Goal: Book appointment/travel/reservation

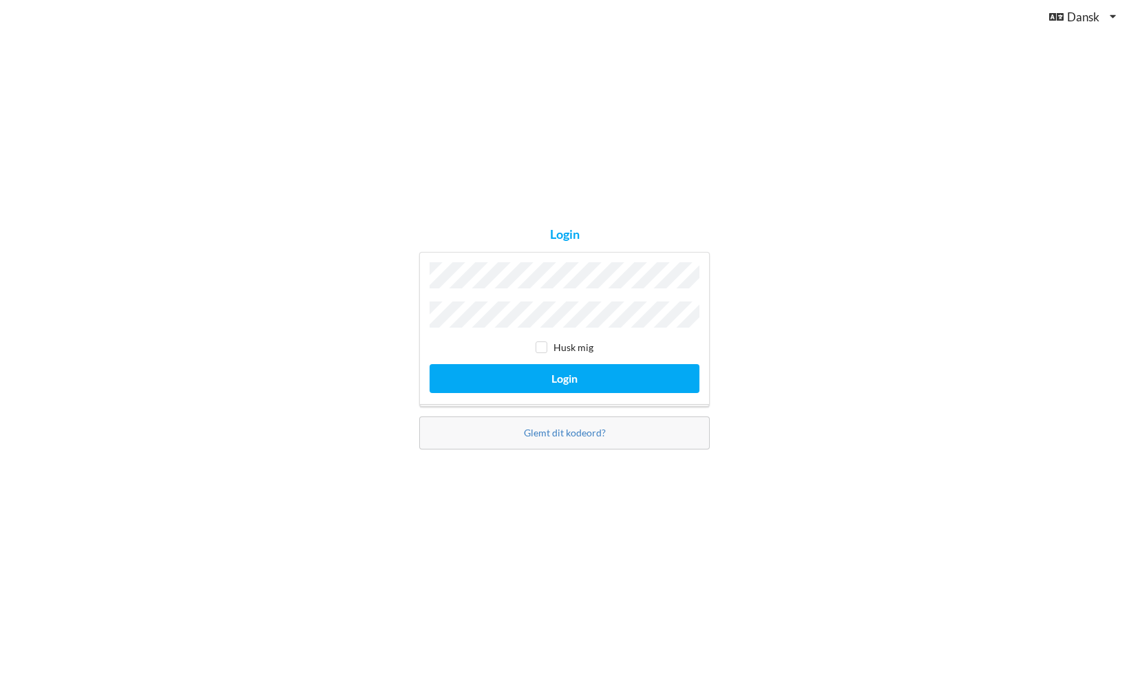
click at [430, 364] on button "Login" at bounding box center [565, 378] width 270 height 28
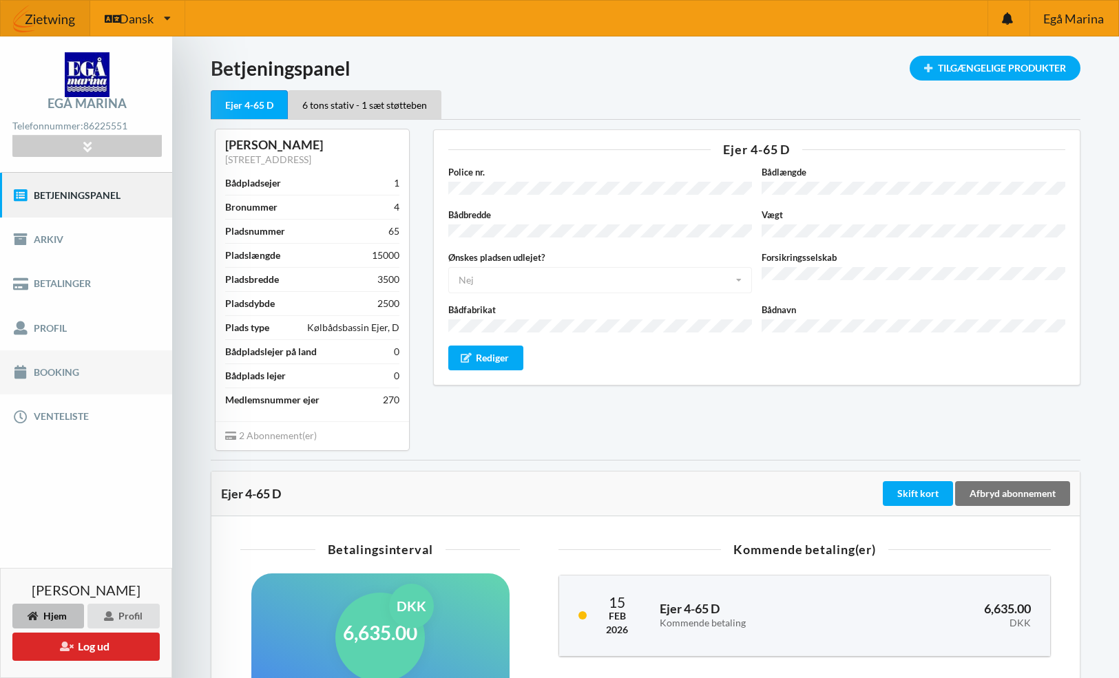
click at [45, 374] on link "Booking" at bounding box center [86, 372] width 172 height 44
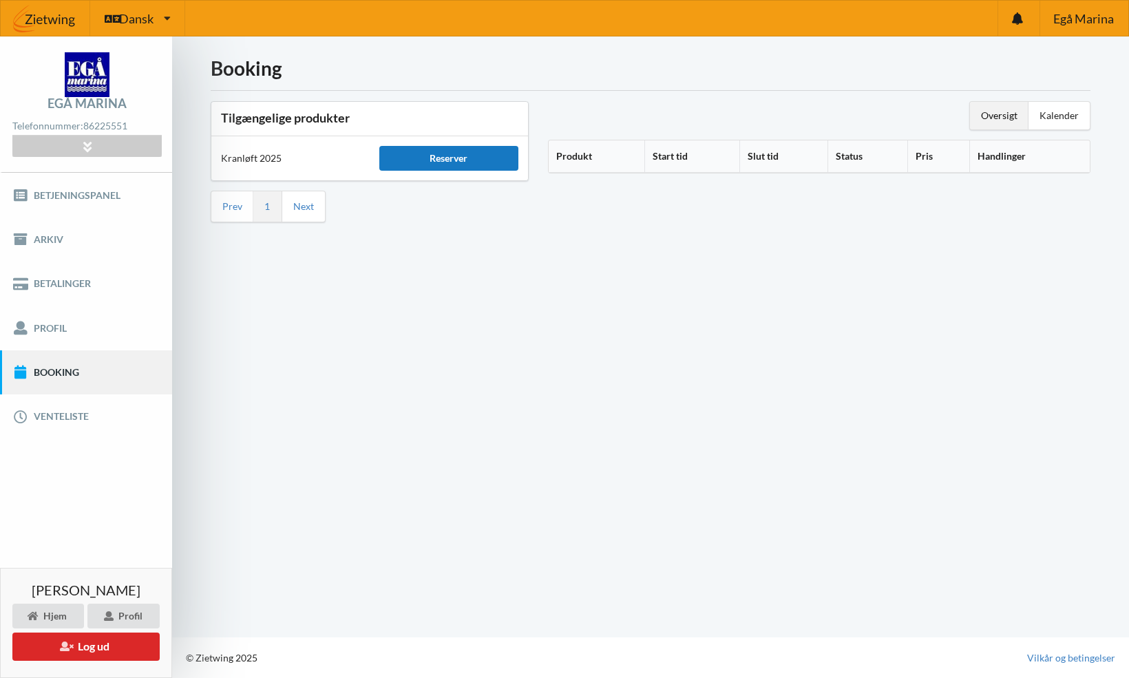
click at [451, 155] on div "Reserver" at bounding box center [448, 158] width 139 height 25
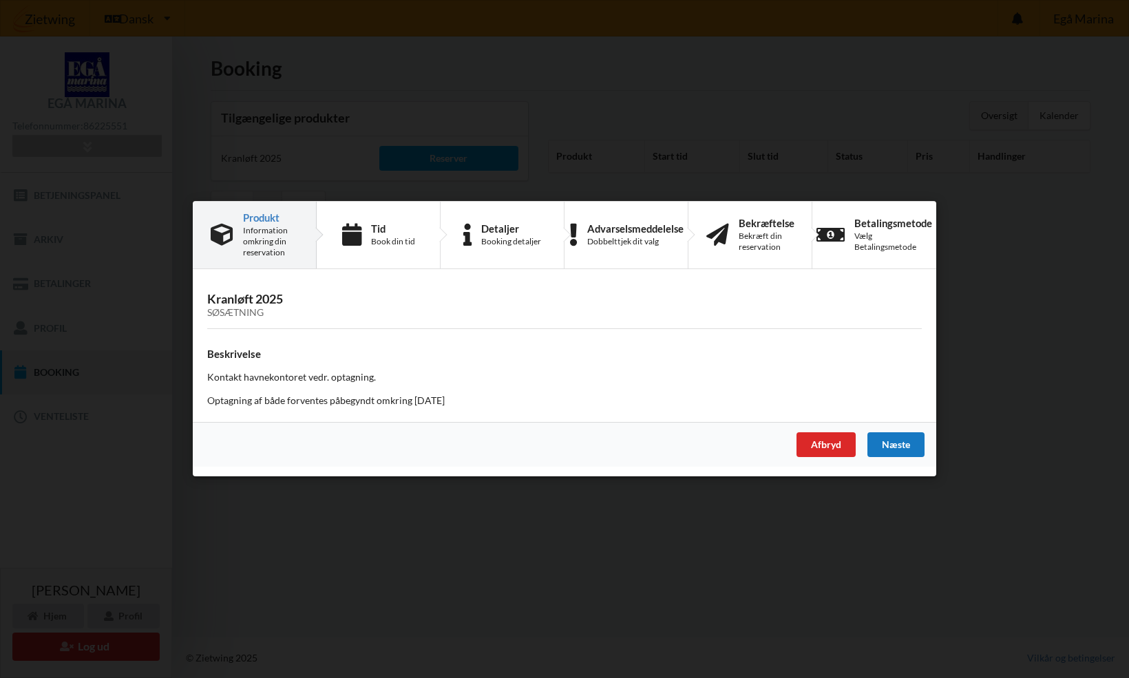
click at [896, 442] on div "Næste" at bounding box center [895, 445] width 57 height 25
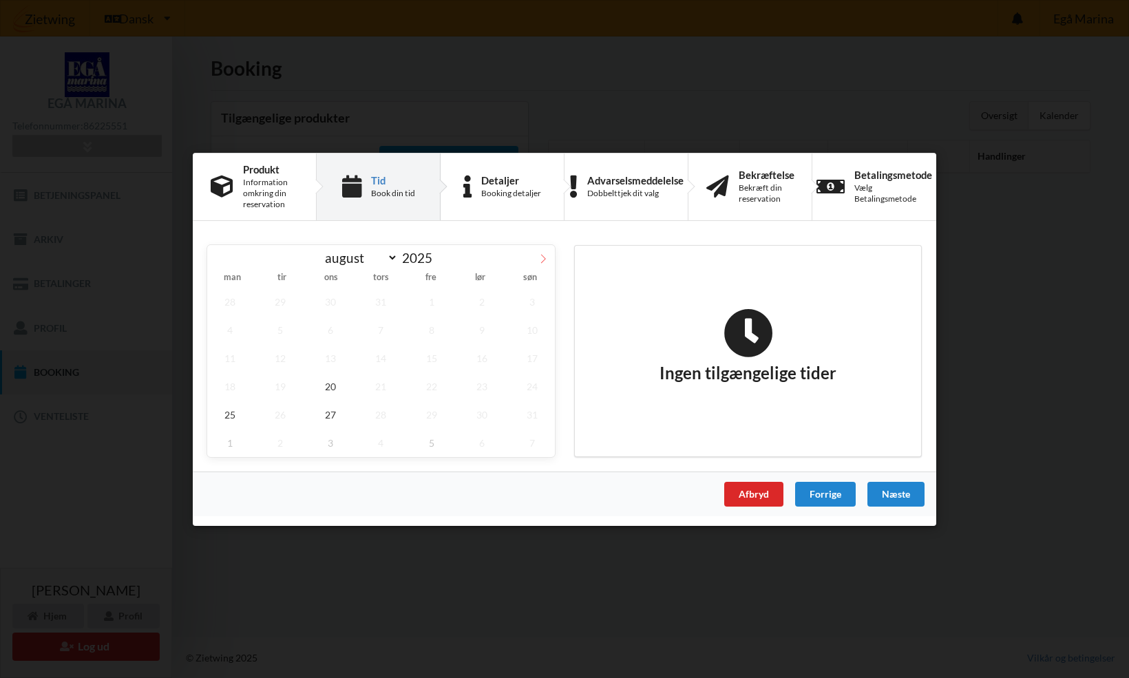
click at [540, 258] on icon at bounding box center [543, 258] width 10 height 10
select select "9"
click at [330, 304] on span "1" at bounding box center [330, 301] width 45 height 28
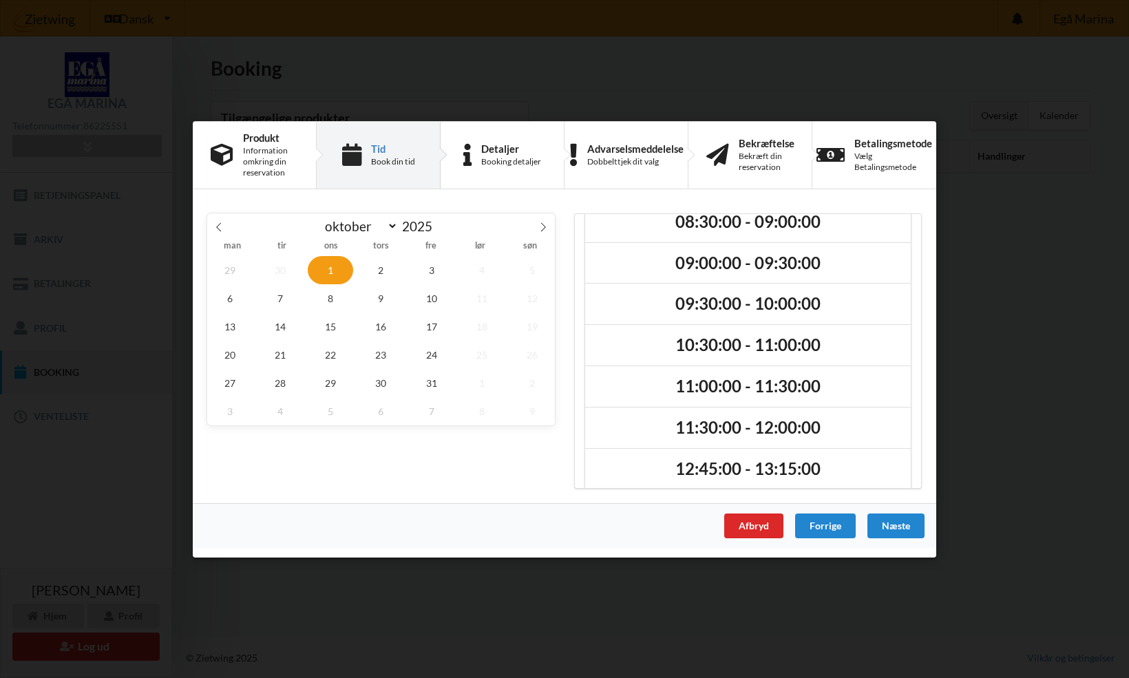
scroll to position [15, 0]
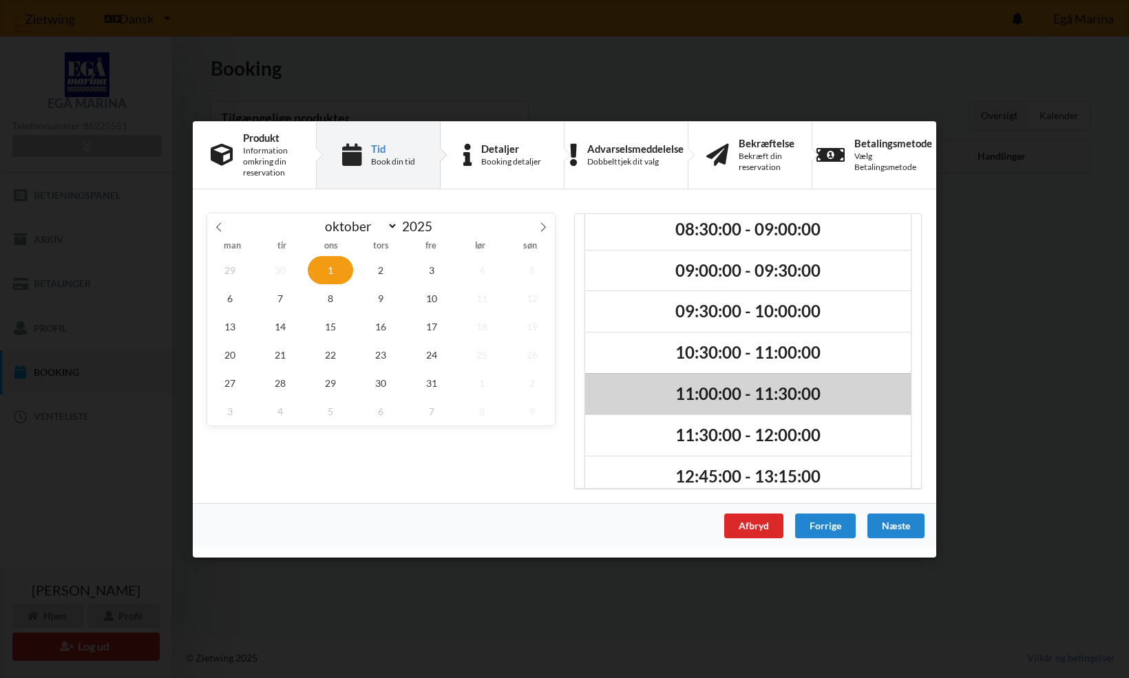
click at [721, 388] on h2 "11:00:00 - 11:30:00" at bounding box center [748, 393] width 306 height 21
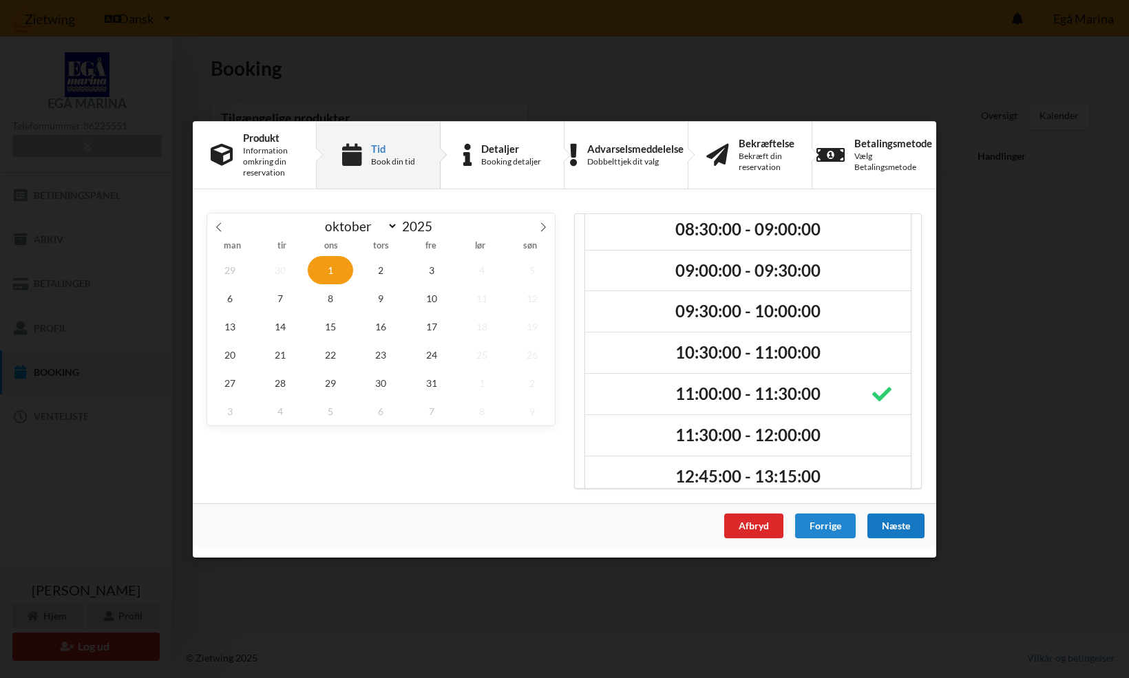
click at [905, 522] on div "Næste" at bounding box center [895, 525] width 57 height 25
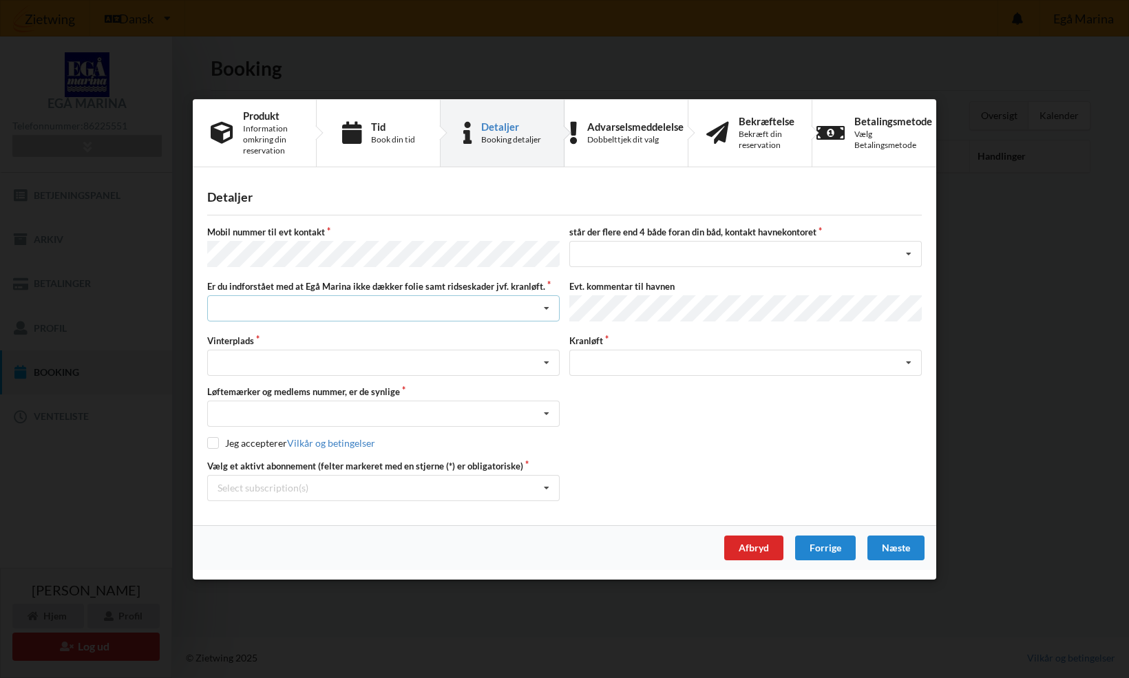
click at [551, 312] on icon at bounding box center [546, 308] width 21 height 25
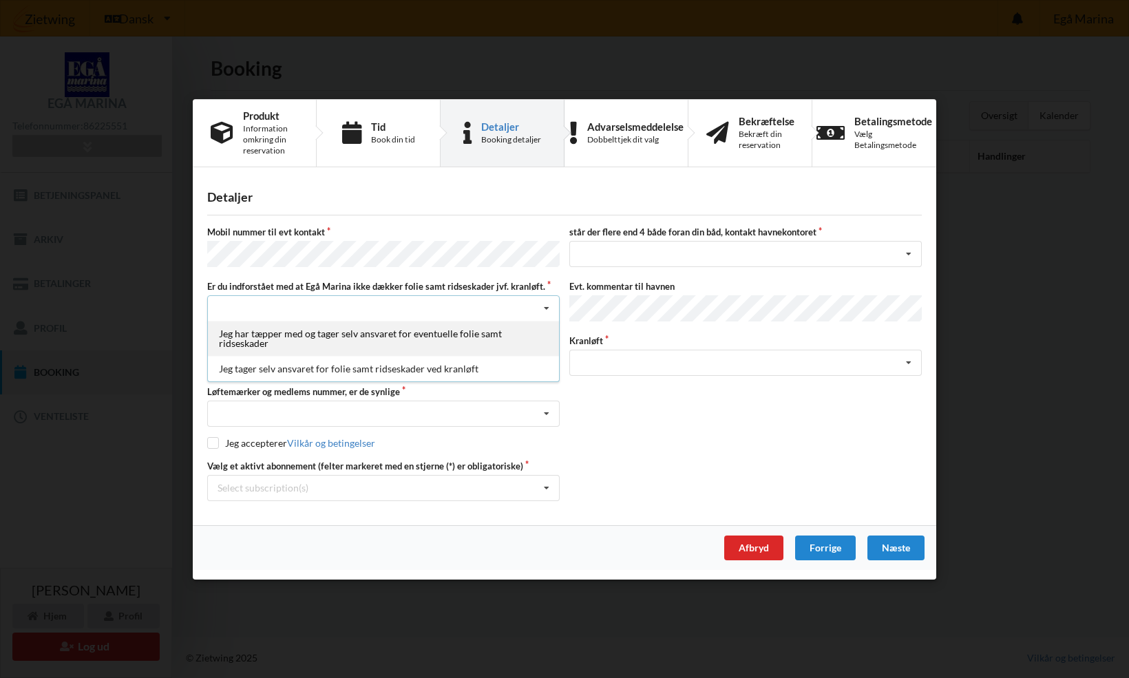
click at [403, 333] on div "Jeg har tæpper med og tager selv ansvaret for eventuelle folie samt ridseskader" at bounding box center [383, 338] width 351 height 35
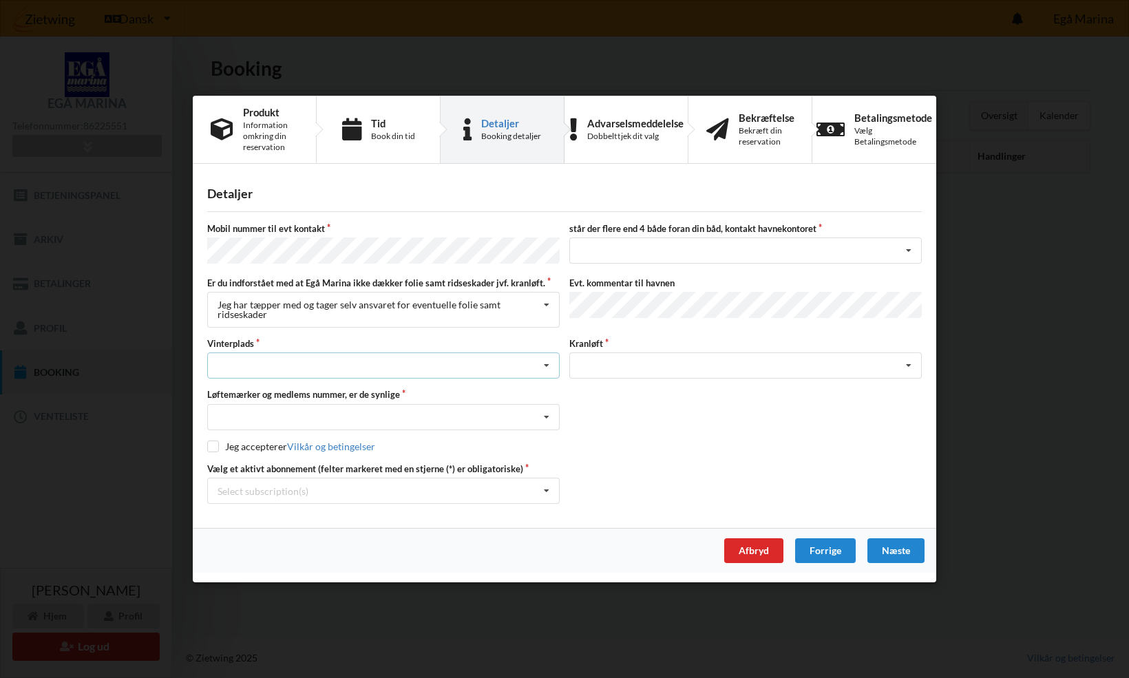
click at [496, 366] on div "Landplads nr. 1 Landplads nr. 2 Landplads nr.3 Landplads nr. 4 Landplads nr. 5 …" at bounding box center [383, 366] width 353 height 26
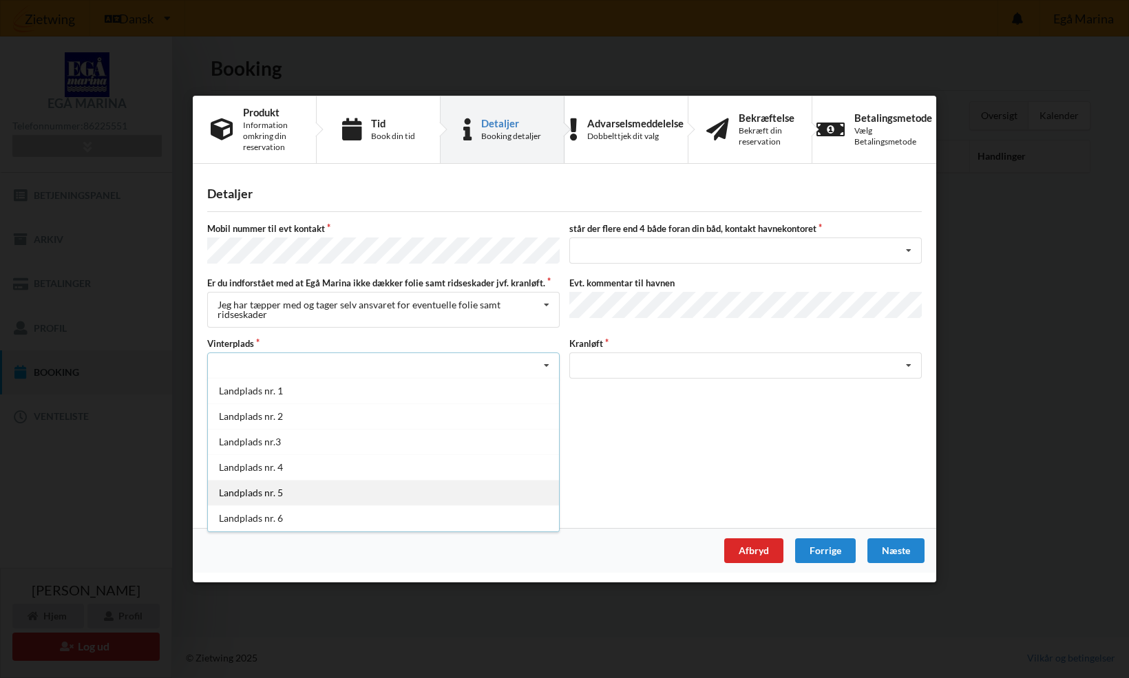
click at [293, 488] on div "Landplads nr. 5" at bounding box center [383, 492] width 351 height 25
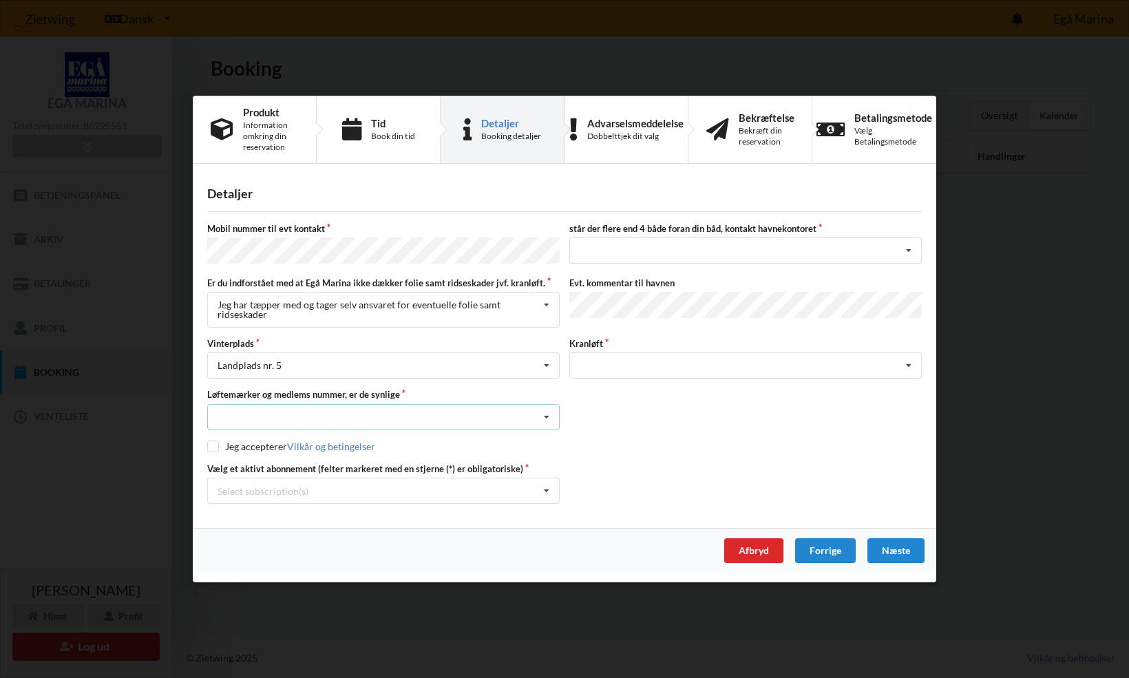
click at [549, 413] on icon at bounding box center [546, 416] width 21 height 25
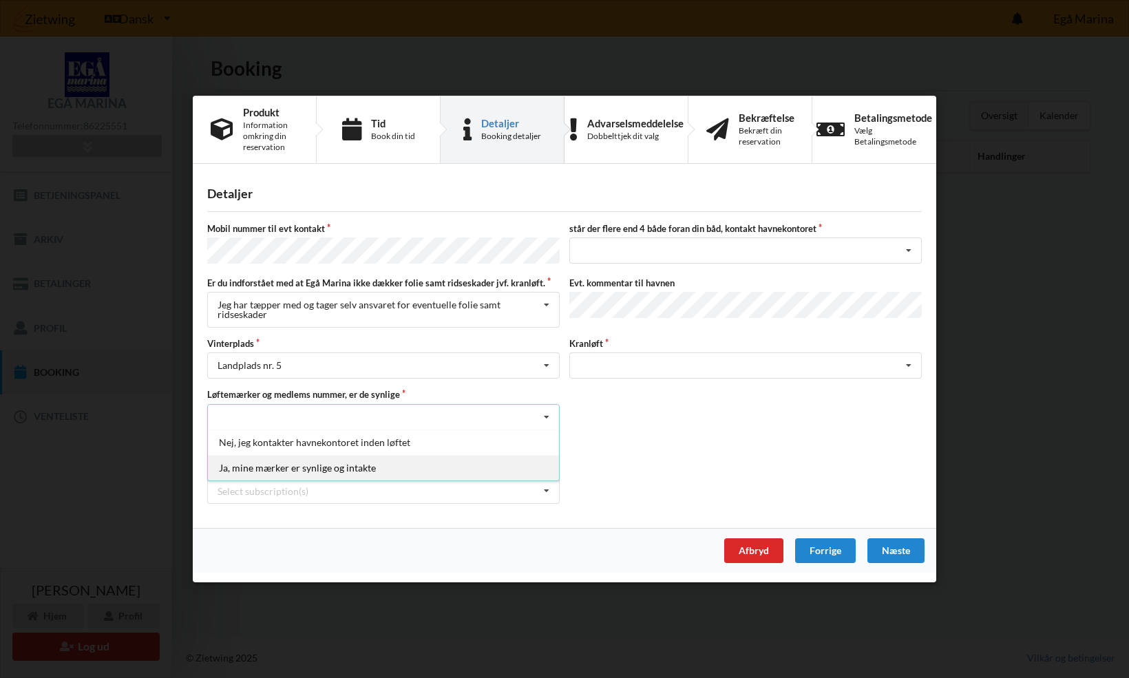
click at [430, 474] on div "Ja, mine mærker er synlige og intakte" at bounding box center [383, 466] width 351 height 25
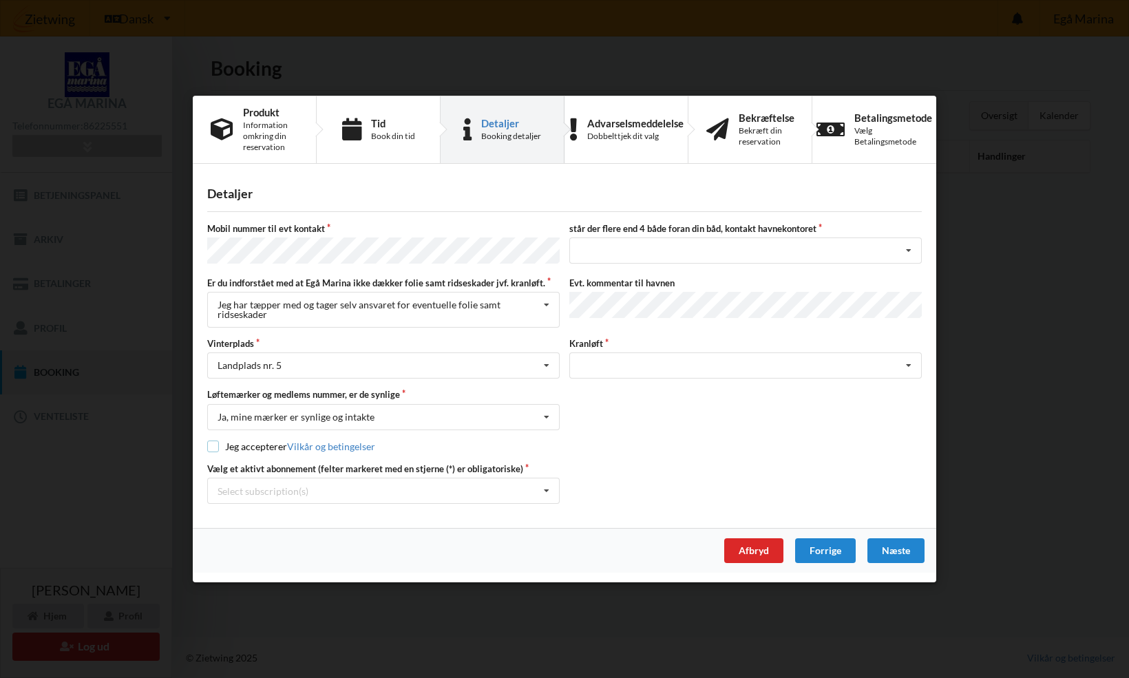
click at [213, 444] on input "checkbox" at bounding box center [213, 446] width 12 height 12
checkbox input "true"
click at [551, 487] on icon at bounding box center [546, 490] width 21 height 25
click at [439, 526] on div "* Ejer 4-65 D" at bounding box center [383, 515] width 351 height 25
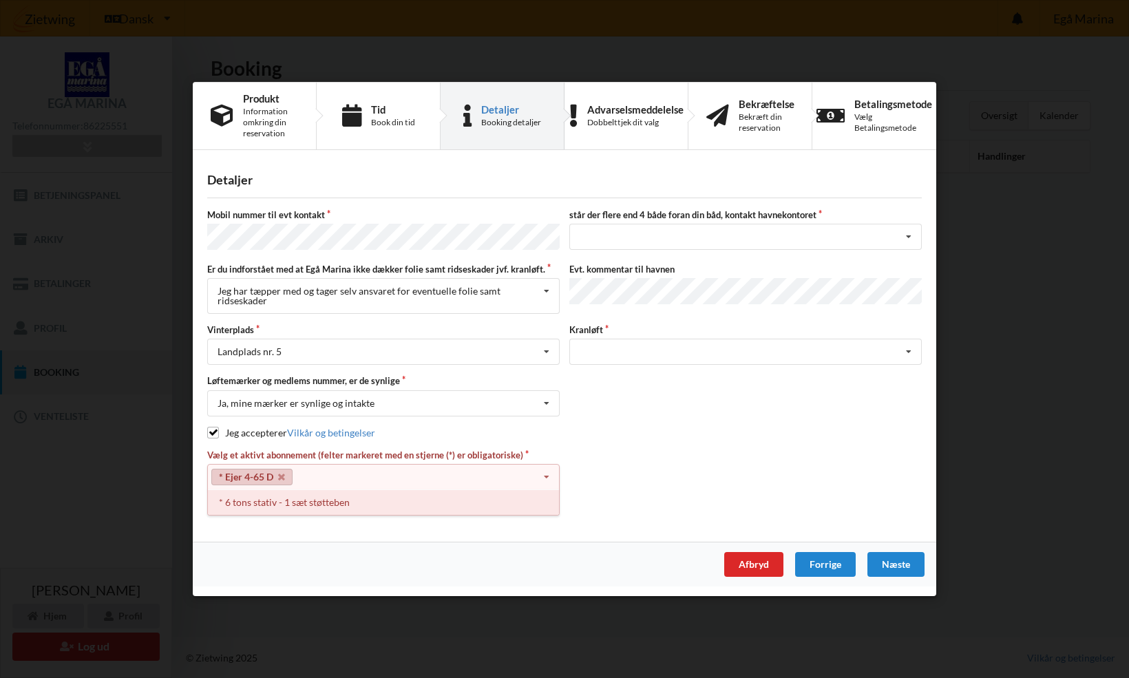
click at [311, 505] on div "* 6 tons stativ - 1 sæt støtteben" at bounding box center [383, 502] width 351 height 25
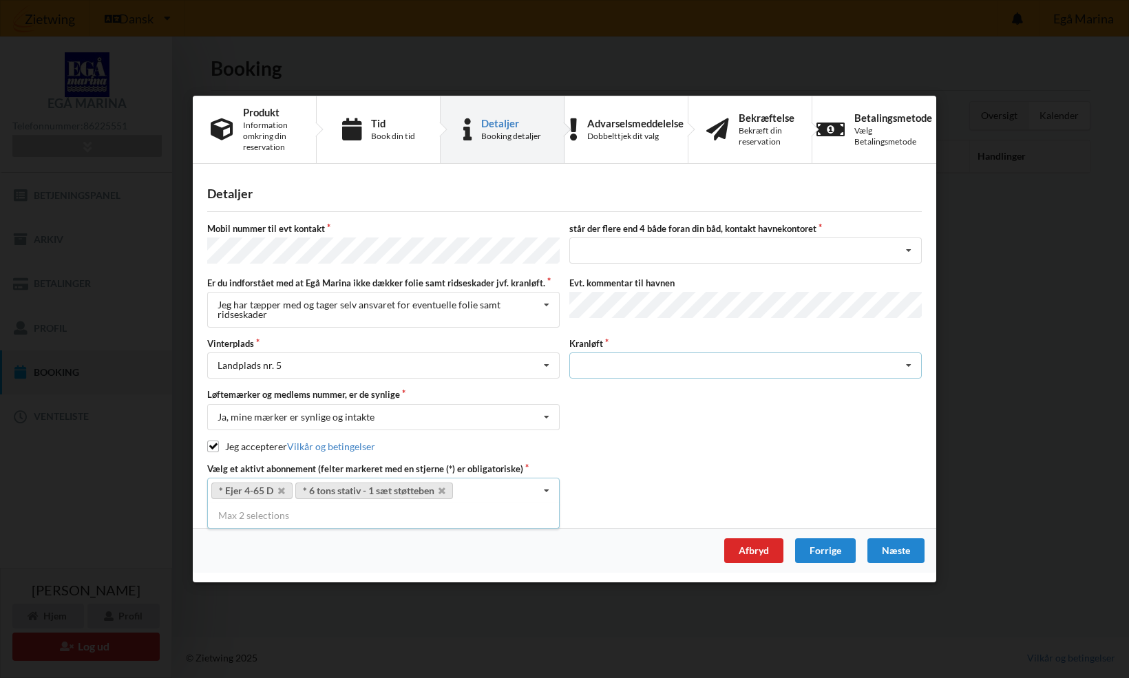
click at [907, 364] on icon at bounding box center [908, 365] width 21 height 25
click at [909, 364] on icon at bounding box center [908, 365] width 21 height 25
click at [693, 391] on div "Søsætning" at bounding box center [745, 390] width 351 height 25
click at [885, 550] on div "Næste" at bounding box center [895, 550] width 57 height 25
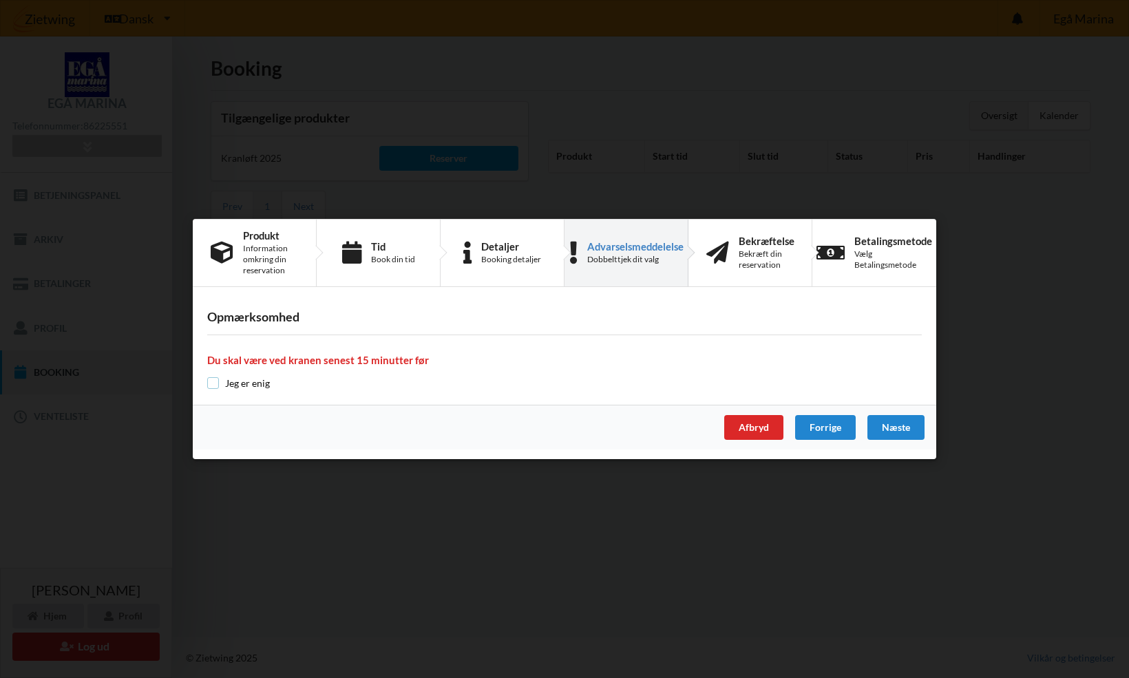
click at [217, 385] on input "checkbox" at bounding box center [213, 383] width 12 height 12
checkbox input "true"
click at [901, 425] on div "Næste" at bounding box center [895, 427] width 57 height 25
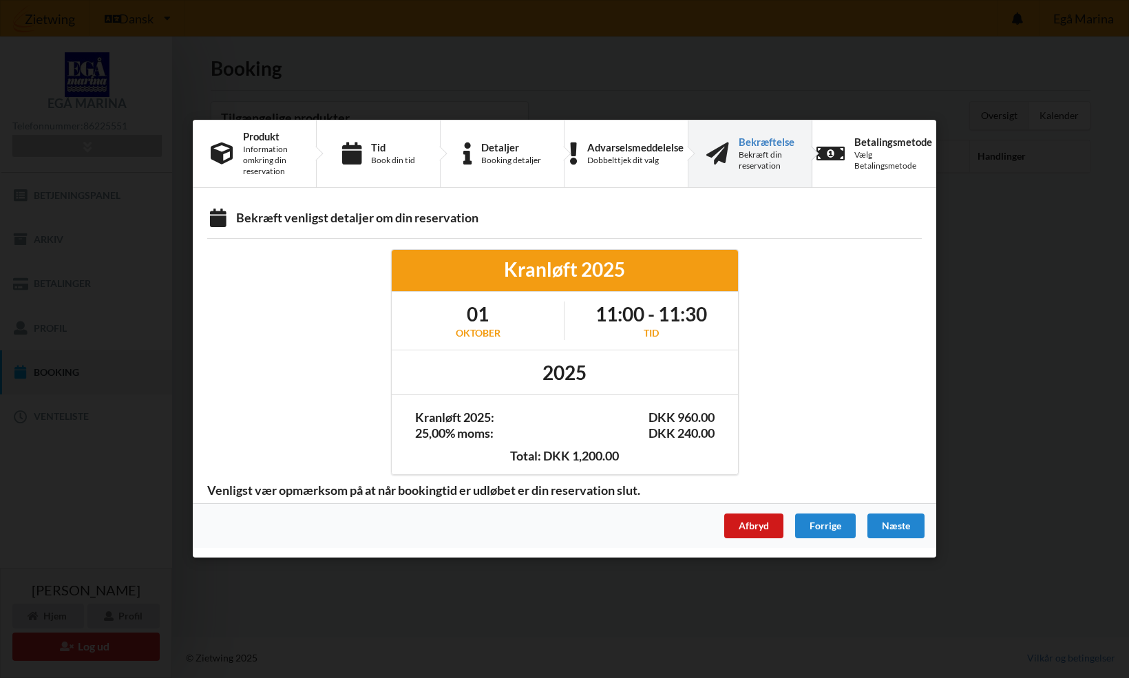
click at [738, 523] on div "Afbryd" at bounding box center [753, 526] width 59 height 25
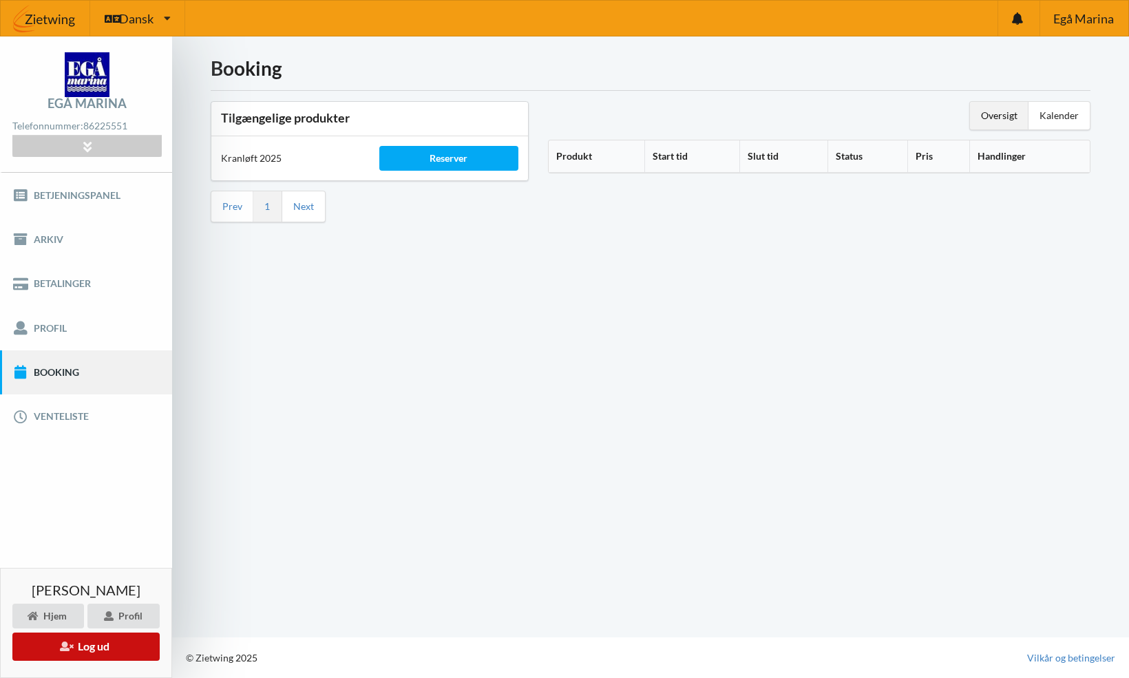
click at [80, 643] on button "Log ud" at bounding box center [85, 647] width 147 height 28
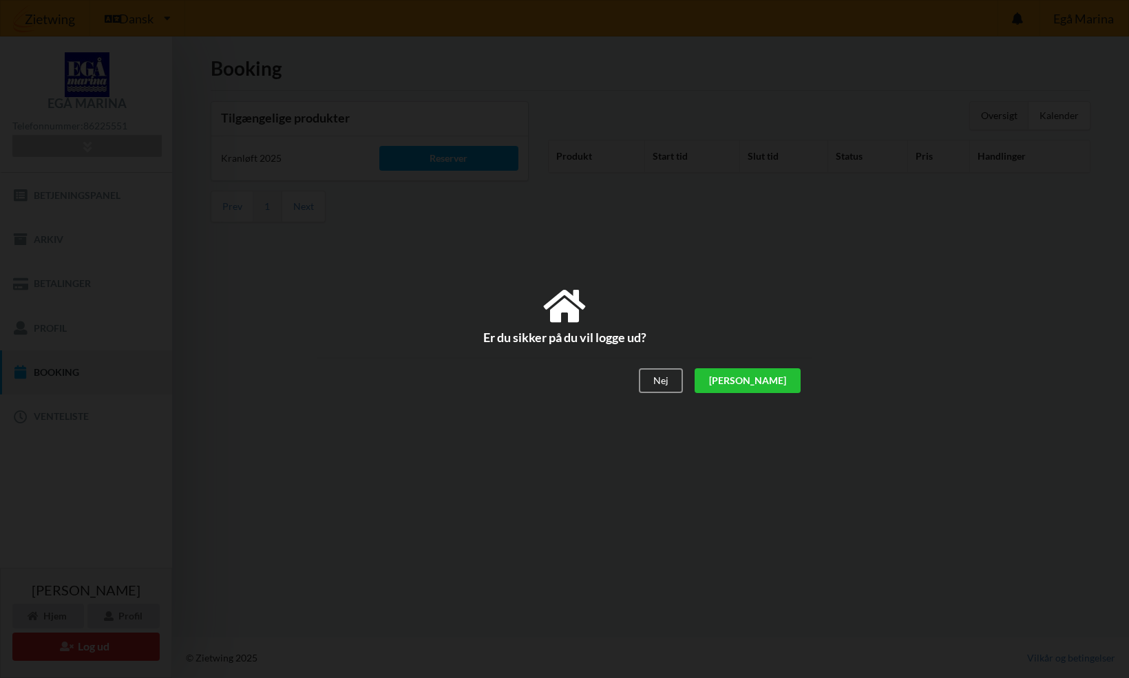
click at [773, 380] on div "[PERSON_NAME]" at bounding box center [748, 380] width 106 height 25
